Goal: Task Accomplishment & Management: Use online tool/utility

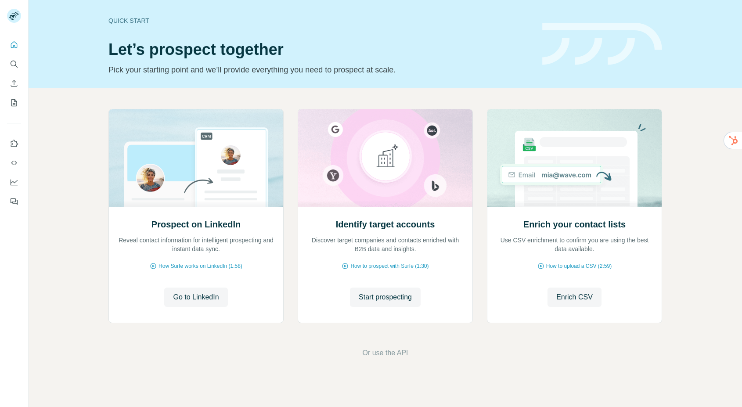
click at [15, 60] on icon "Search" at bounding box center [14, 64] width 9 height 9
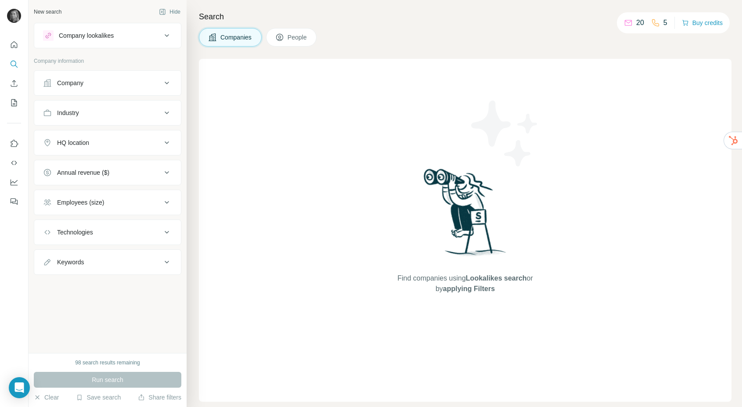
click at [114, 84] on div "Company" at bounding box center [102, 83] width 119 height 9
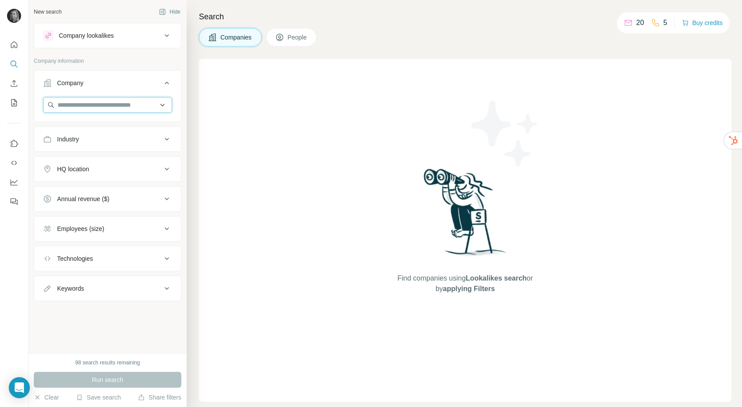
click at [87, 109] on input "text" at bounding box center [107, 105] width 129 height 16
type input "**********"
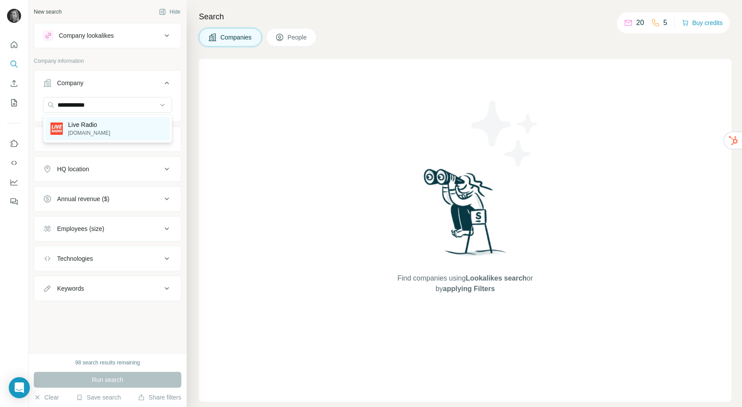
click at [112, 127] on div "Live Radio [DOMAIN_NAME]" at bounding box center [107, 129] width 125 height 24
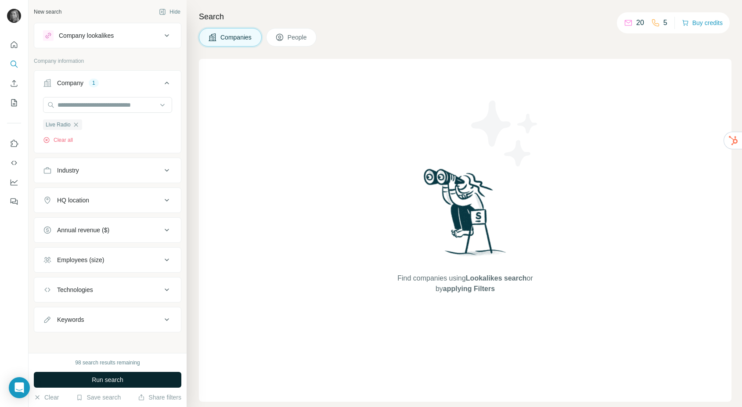
click at [148, 374] on button "Run search" at bounding box center [108, 380] width 148 height 16
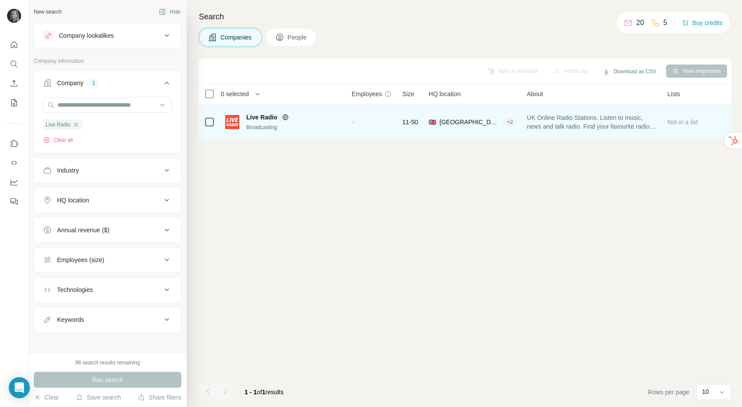
click at [279, 120] on div "Live Radio" at bounding box center [293, 117] width 95 height 9
click at [359, 124] on div "-" at bounding box center [372, 122] width 40 height 24
